Goal: Information Seeking & Learning: Learn about a topic

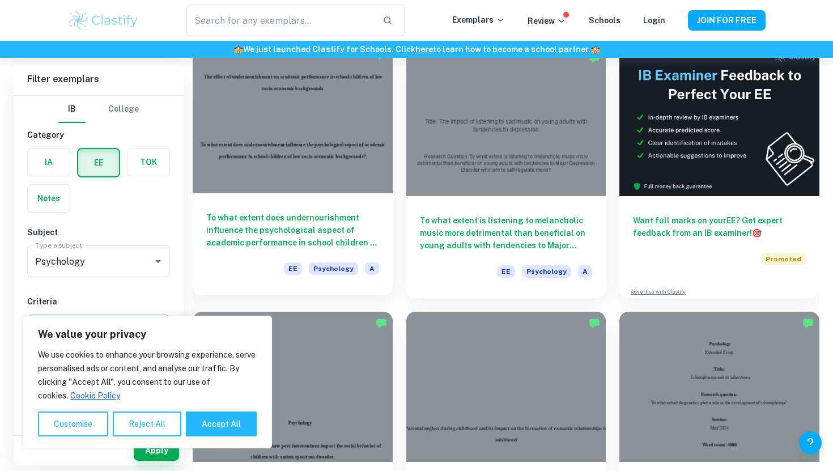
scroll to position [96, 0]
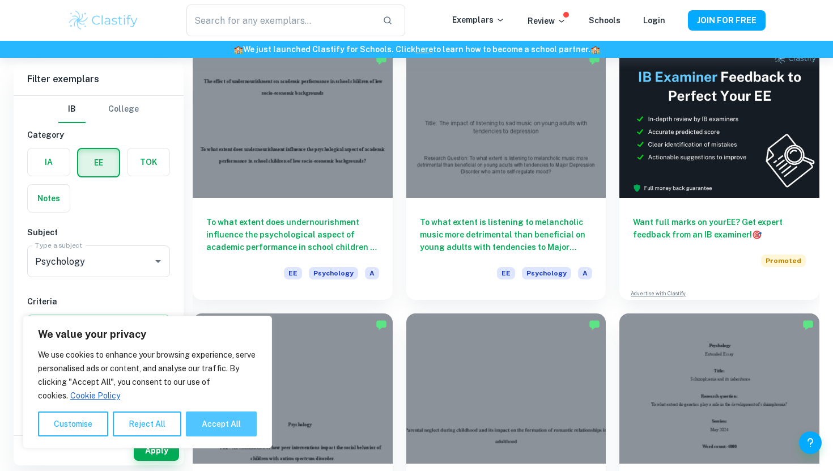
click at [214, 422] on button "Accept All" at bounding box center [221, 424] width 71 height 25
checkbox input "true"
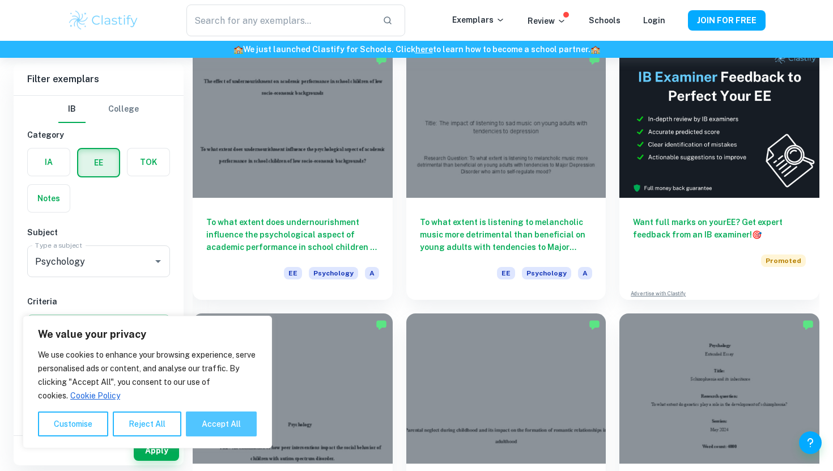
checkbox input "true"
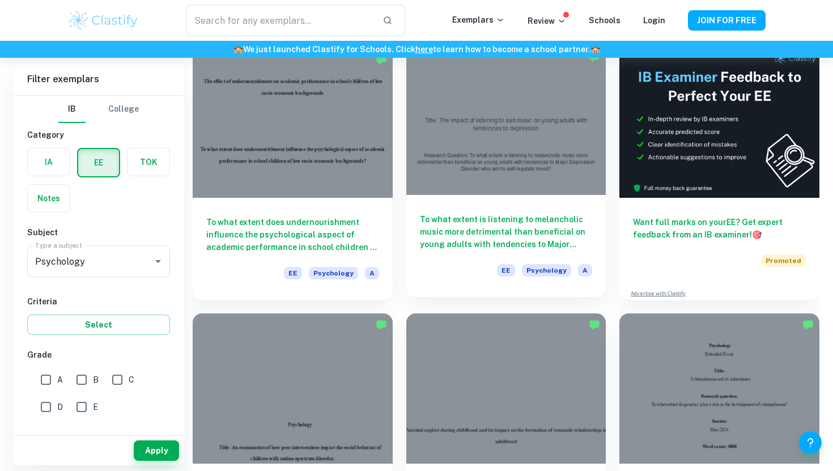
click at [489, 204] on div "To what extent is listening to melancholic music more detrimental than benefici…" at bounding box center [507, 246] width 200 height 102
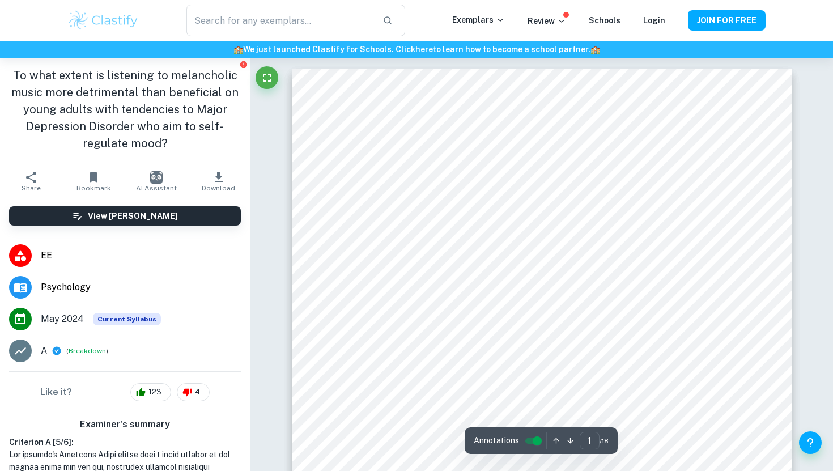
scroll to position [2, 0]
click at [268, 70] on button "Fullscreen" at bounding box center [267, 77] width 23 height 23
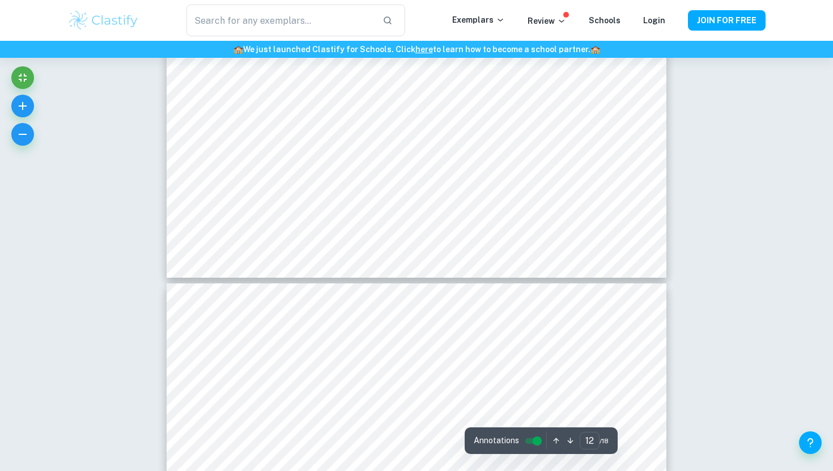
scroll to position [8613, 0]
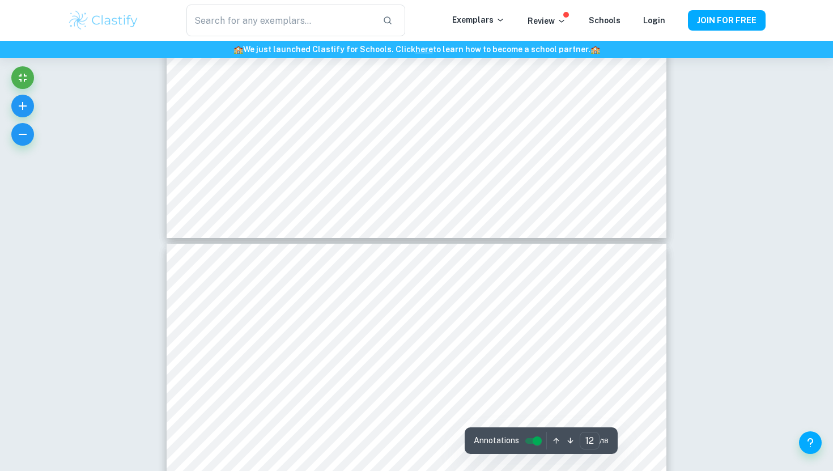
type input "13"
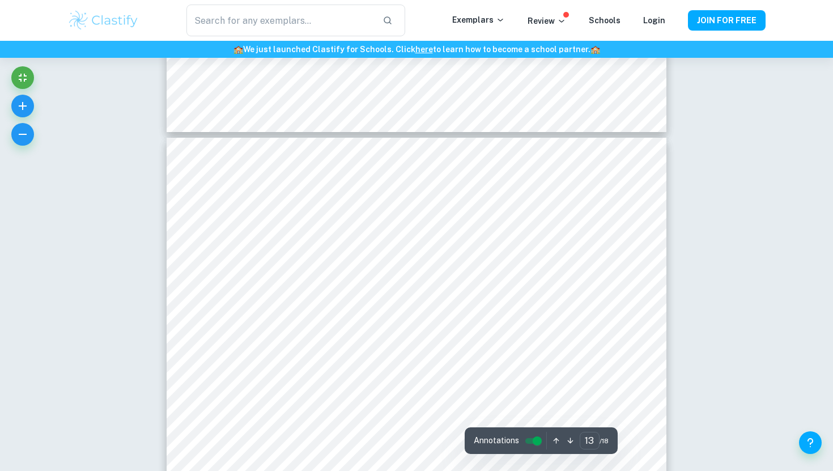
scroll to position [8724, 0]
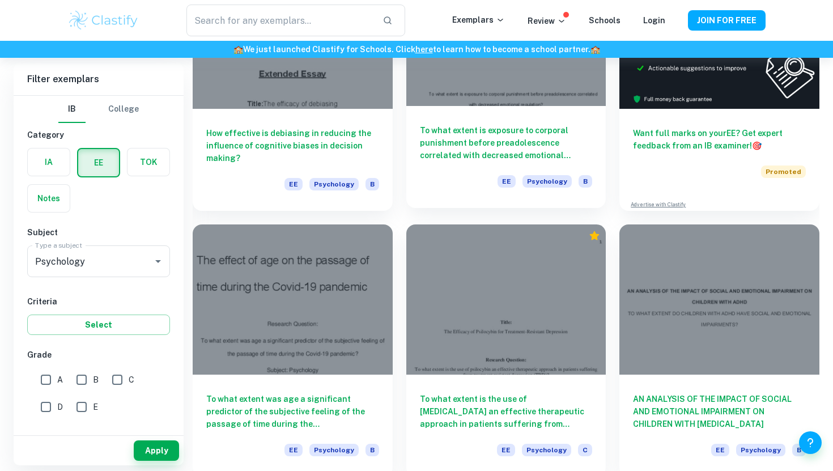
scroll to position [4522, 0]
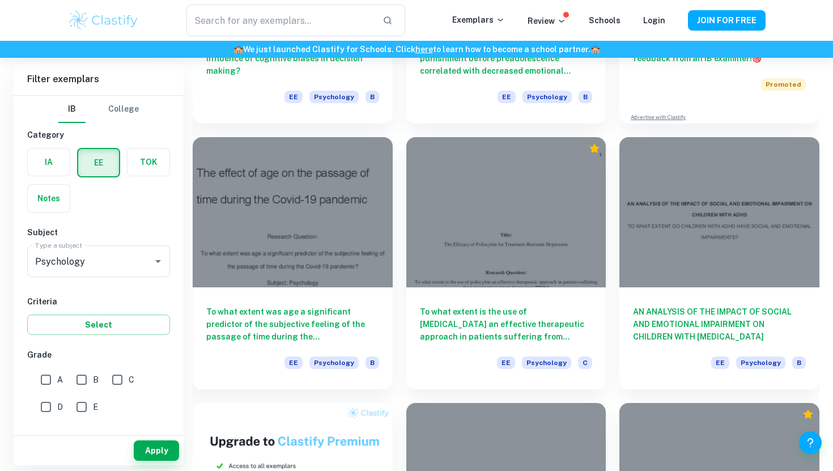
click at [141, 181] on div "IA EE TOK Notes" at bounding box center [95, 176] width 150 height 71
click at [141, 162] on label "button" at bounding box center [149, 162] width 42 height 27
click at [0, 0] on input "radio" at bounding box center [0, 0] width 0 height 0
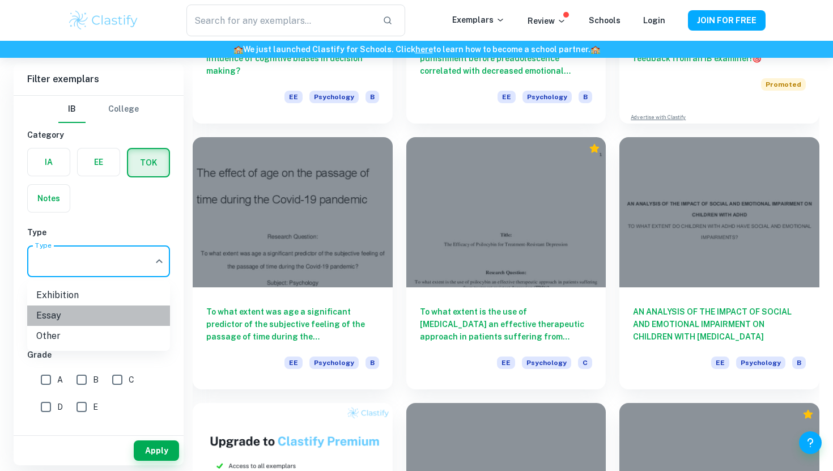
click at [95, 315] on li "Essay" at bounding box center [98, 316] width 143 height 20
type input "Essay"
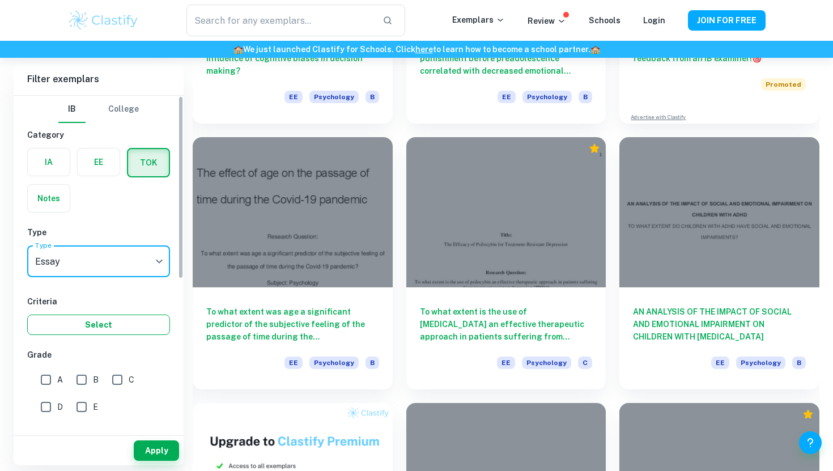
click at [96, 334] on button "Select" at bounding box center [98, 325] width 143 height 20
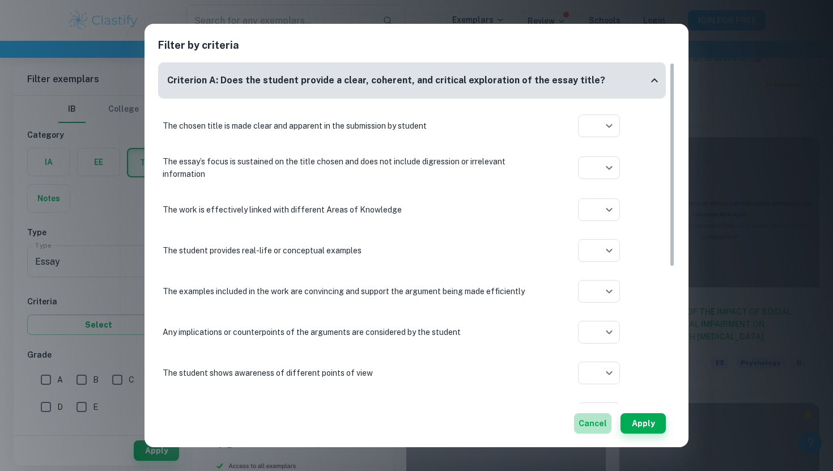
click at [588, 414] on button "Cancel" at bounding box center [592, 423] width 37 height 20
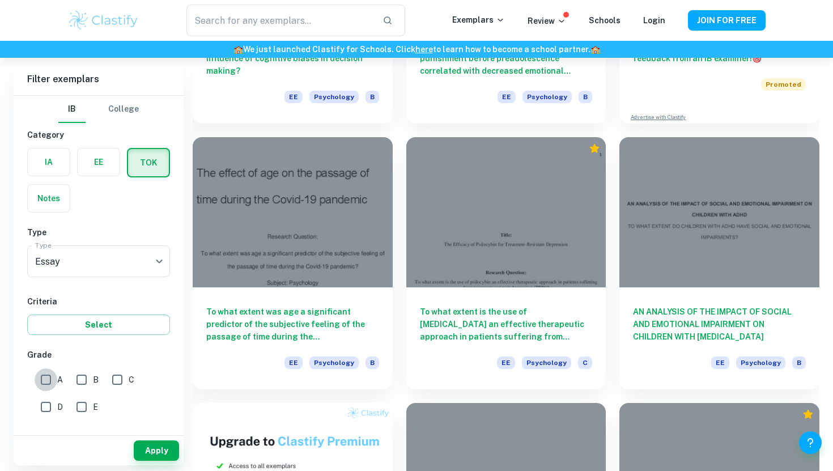
click at [48, 391] on input "A" at bounding box center [46, 380] width 23 height 23
checkbox input "true"
click at [166, 450] on button "Apply" at bounding box center [156, 451] width 45 height 20
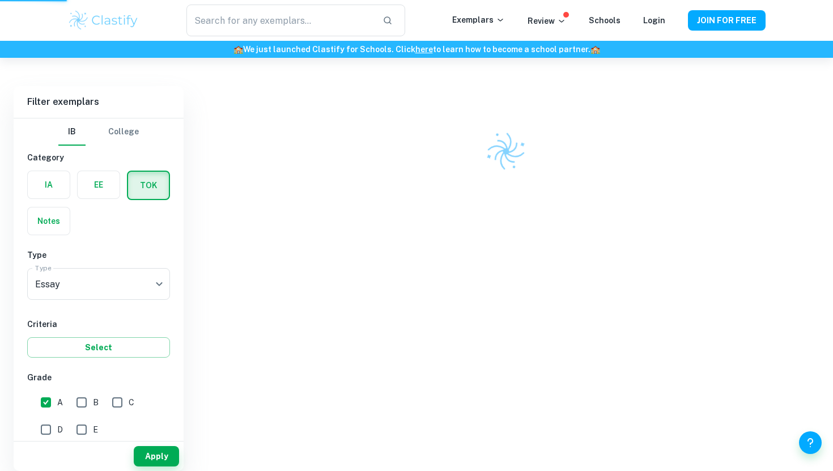
scroll to position [58, 0]
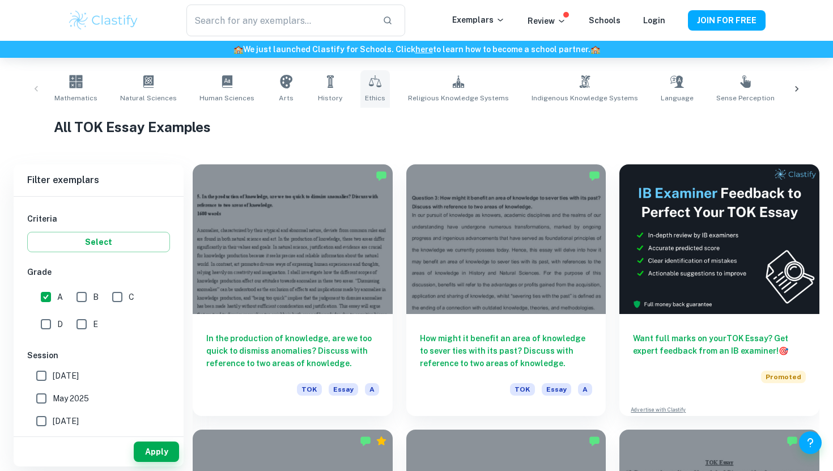
scroll to position [215, 0]
